Goal: Check status: Check status

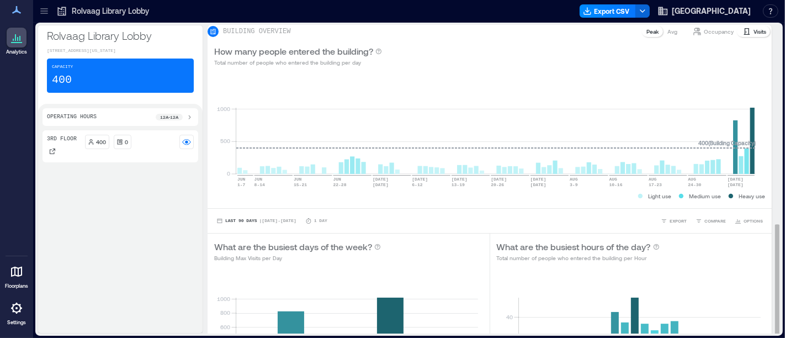
scroll to position [554, 0]
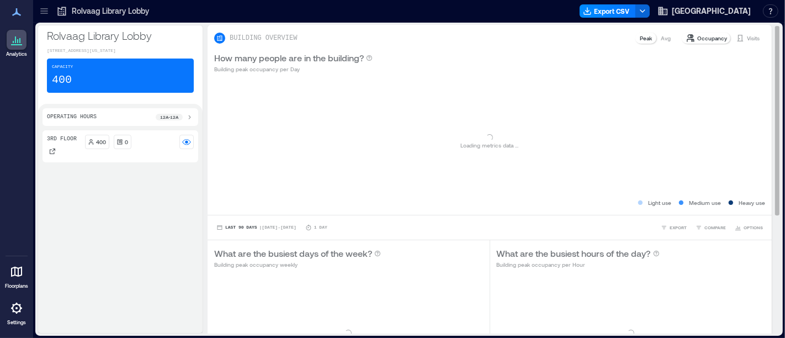
click at [238, 229] on button "Last 90 Days | [DATE] - [DATE]" at bounding box center [256, 227] width 84 height 11
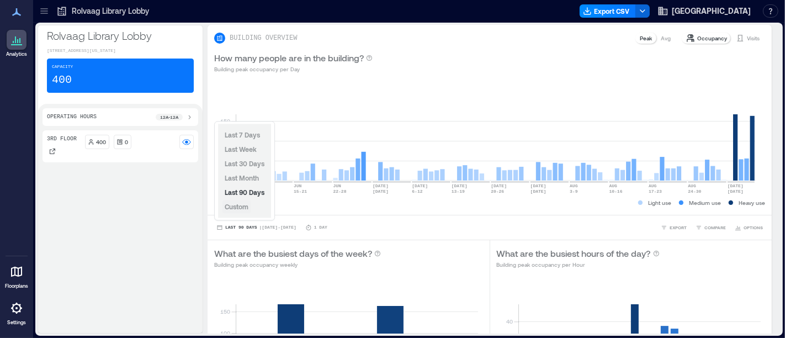
click at [242, 205] on span "Custom" at bounding box center [237, 207] width 24 height 8
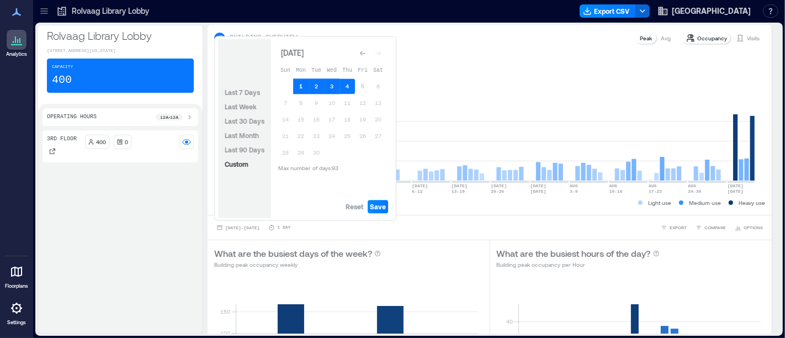
click at [301, 83] on button "1" at bounding box center [300, 85] width 15 height 15
click at [359, 205] on span "Reset" at bounding box center [355, 206] width 18 height 9
click at [301, 86] on button "1" at bounding box center [300, 85] width 15 height 15
click at [348, 87] on button "4" at bounding box center [346, 85] width 15 height 15
click at [384, 212] on button "Save" at bounding box center [378, 206] width 20 height 13
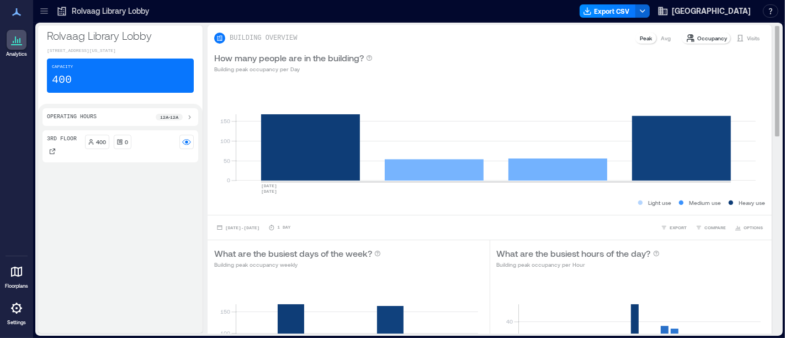
click at [747, 35] on p "Visits" at bounding box center [753, 38] width 13 height 9
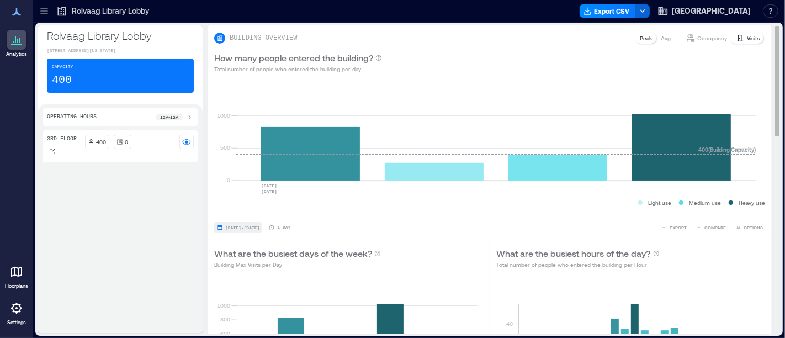
click at [241, 225] on span "[DATE] - [DATE]" at bounding box center [242, 227] width 34 height 5
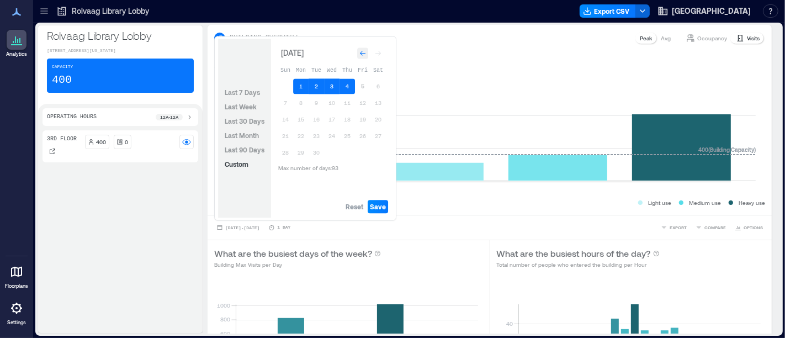
click at [359, 56] on icon "Go to previous month" at bounding box center [362, 53] width 7 height 7
click at [359, 54] on icon "Go to previous month" at bounding box center [362, 50] width 7 height 7
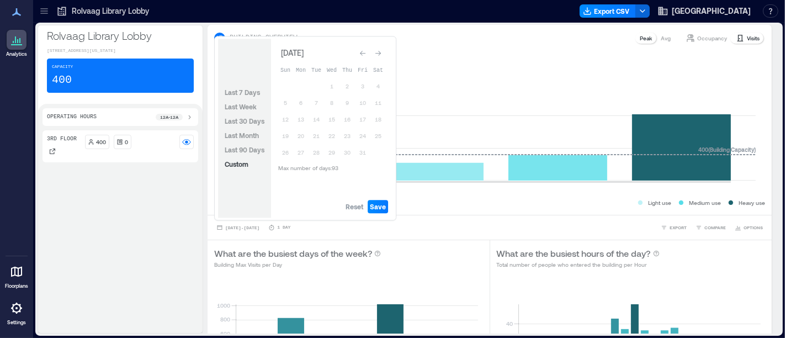
click at [359, 56] on icon "Go to previous month" at bounding box center [362, 53] width 7 height 7
click at [348, 209] on span "Reset" at bounding box center [355, 206] width 18 height 9
click at [334, 83] on button "4" at bounding box center [331, 85] width 15 height 15
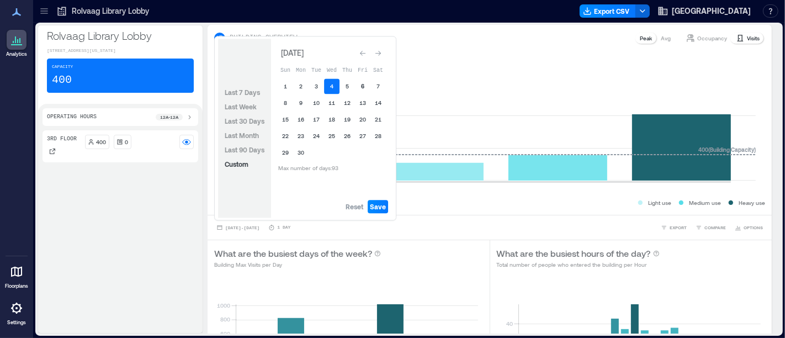
click at [361, 86] on button "6" at bounding box center [362, 85] width 15 height 15
click at [383, 208] on span "Save" at bounding box center [378, 206] width 16 height 9
